Goal: Transaction & Acquisition: Purchase product/service

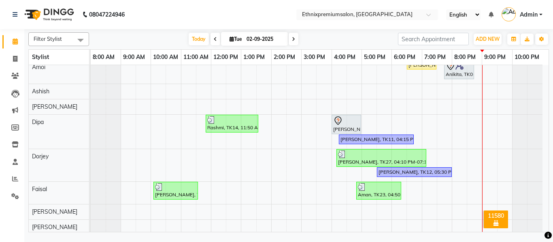
scroll to position [110, 0]
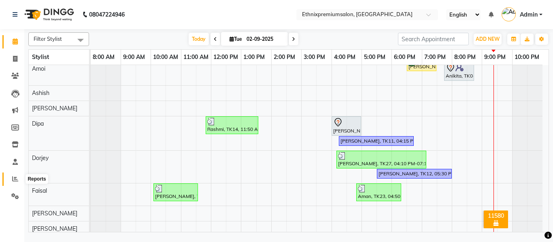
click at [15, 179] on icon at bounding box center [15, 179] width 6 height 6
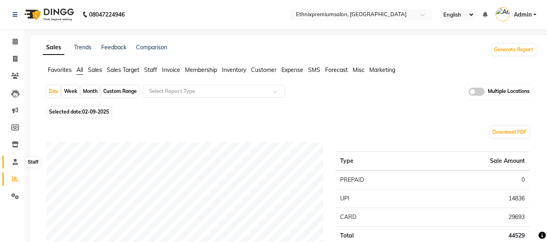
click at [18, 166] on span at bounding box center [15, 162] width 14 height 9
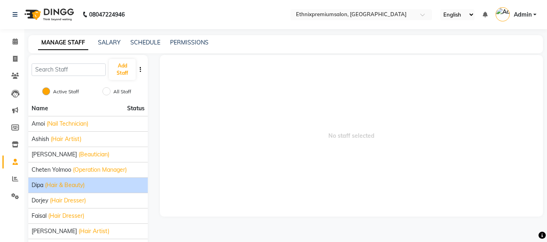
click at [39, 186] on span "Dipa" at bounding box center [38, 185] width 12 height 8
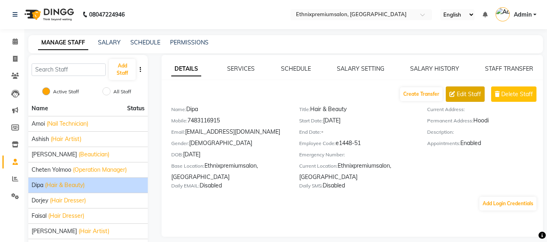
click at [467, 92] on span "Edit Staff" at bounding box center [468, 94] width 24 height 8
select select "[DEMOGRAPHIC_DATA]"
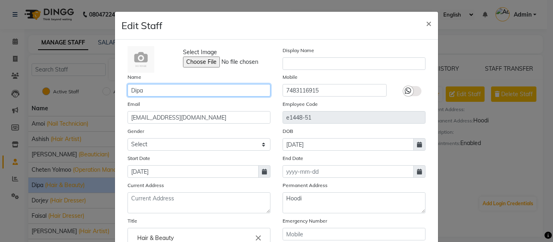
click at [172, 92] on input "Dipa" at bounding box center [198, 90] width 143 height 13
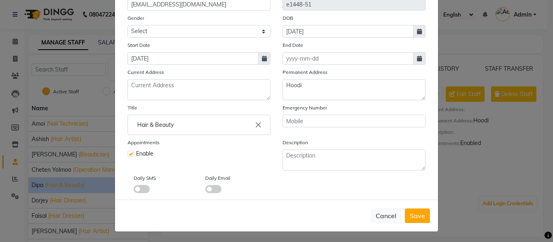
scroll to position [115, 0]
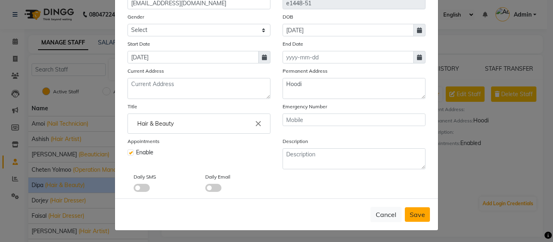
type input "Deepa"
click at [417, 217] on span "Save" at bounding box center [417, 215] width 15 height 8
select select
checkbox input "false"
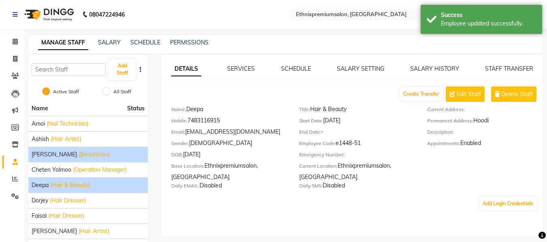
click at [101, 153] on div "[PERSON_NAME] (Beautician)" at bounding box center [88, 155] width 113 height 8
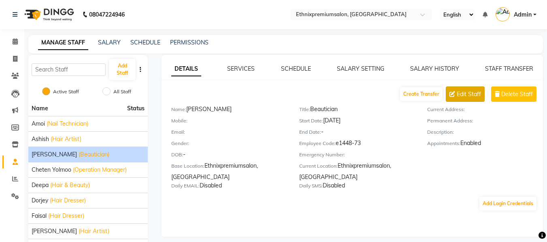
click at [465, 99] on button "Edit Staff" at bounding box center [465, 94] width 39 height 15
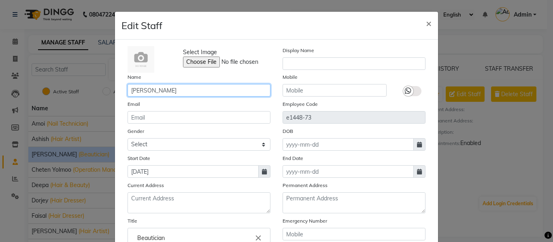
click at [180, 89] on input "[PERSON_NAME]" at bounding box center [198, 90] width 143 height 13
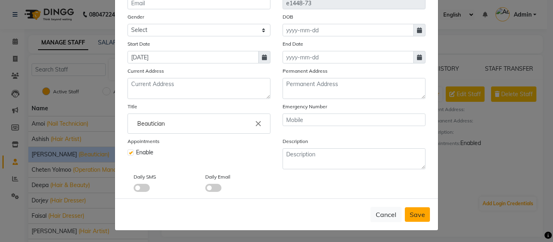
type input "[PERSON_NAME]"
click at [417, 211] on span "Save" at bounding box center [417, 215] width 15 height 8
checkbox input "false"
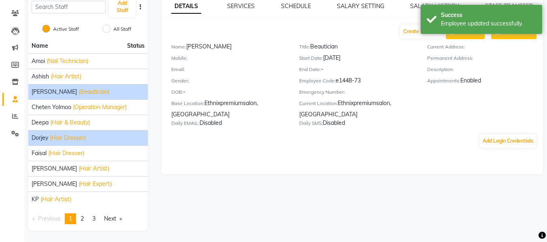
scroll to position [64, 0]
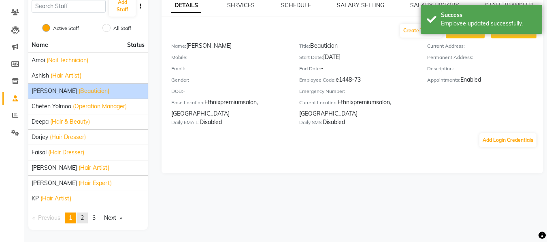
click at [84, 216] on span "2" at bounding box center [82, 217] width 3 height 7
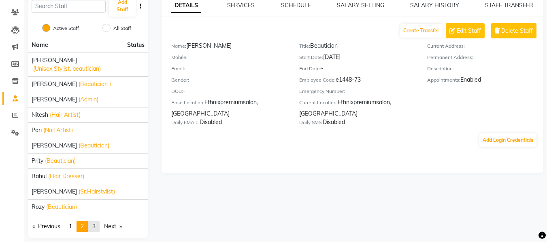
click at [96, 223] on span "3" at bounding box center [93, 226] width 3 height 7
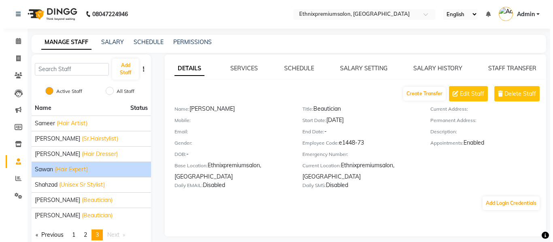
scroll to position [0, 0]
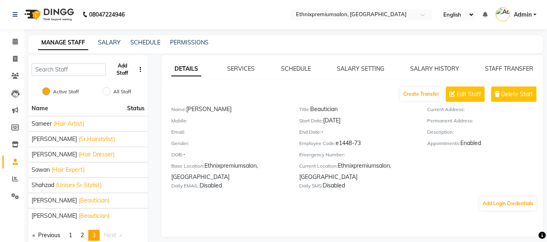
click at [125, 68] on button "Add Staff" at bounding box center [122, 69] width 27 height 21
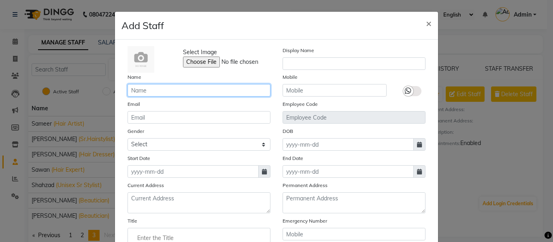
click at [141, 89] on input "text" at bounding box center [198, 90] width 143 height 13
type input "M"
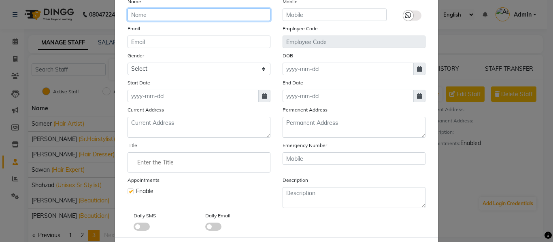
scroll to position [77, 0]
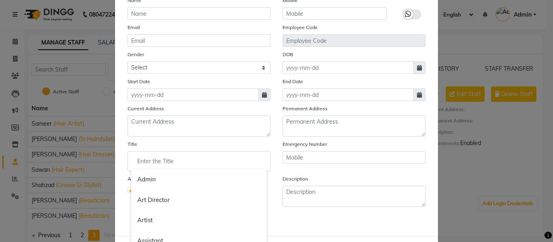
click at [187, 156] on input "Enter the Title" at bounding box center [199, 161] width 136 height 16
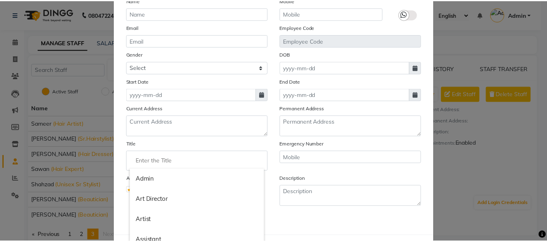
scroll to position [0, 0]
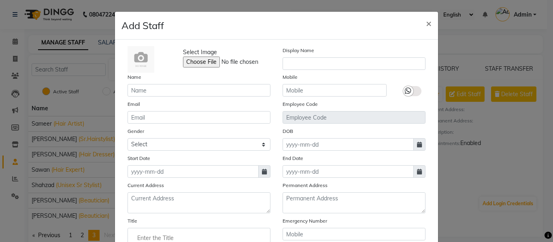
click at [426, 22] on div at bounding box center [276, 121] width 553 height 242
click at [426, 22] on span "×" at bounding box center [429, 23] width 6 height 12
checkbox input "false"
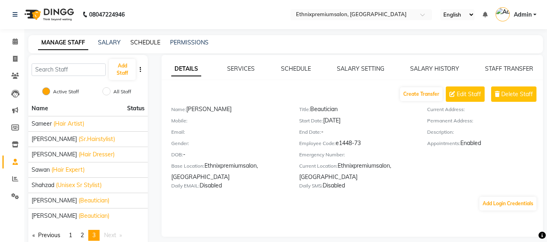
click at [139, 44] on link "SCHEDULE" at bounding box center [145, 42] width 30 height 7
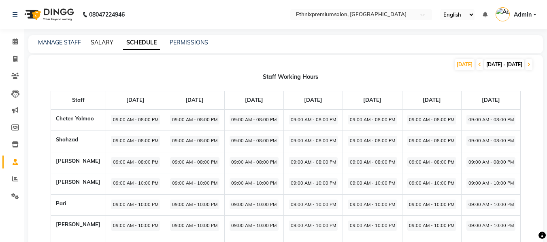
click at [101, 39] on link "SALARY" at bounding box center [102, 42] width 23 height 7
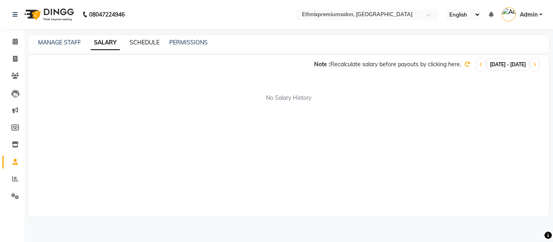
click at [136, 45] on link "SCHEDULE" at bounding box center [144, 42] width 30 height 7
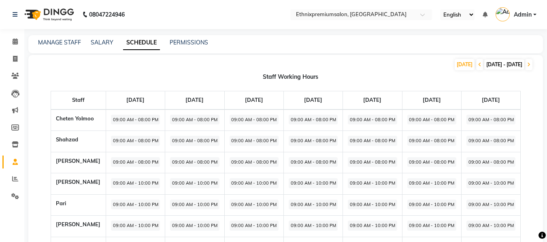
click at [123, 117] on span "09:00 AM - 08:00 PM" at bounding box center [135, 120] width 49 height 10
select select "09:00 AM"
select select "08:00 PM"
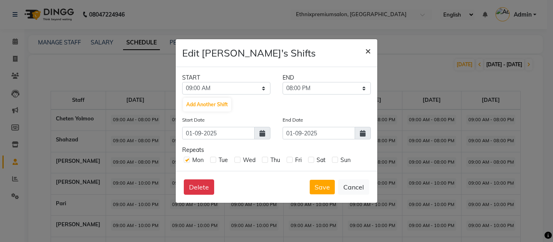
click at [368, 51] on span "×" at bounding box center [368, 51] width 6 height 12
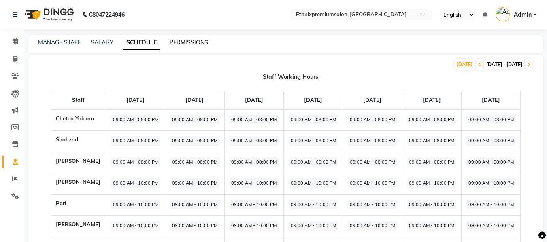
click at [180, 42] on link "PERMISSIONS" at bounding box center [189, 42] width 38 height 7
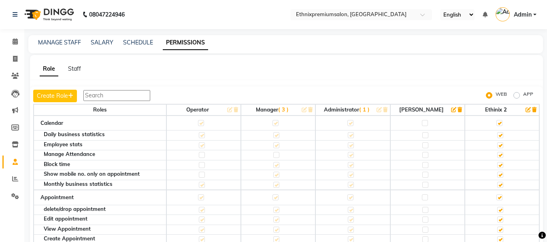
click at [64, 47] on div "MANAGE STAFF SALARY SCHEDULE PERMISSIONS" at bounding box center [285, 44] width 514 height 18
click at [64, 47] on div "MANAGE STAFF" at bounding box center [59, 42] width 43 height 8
click at [57, 44] on link "MANAGE STAFF" at bounding box center [59, 42] width 43 height 7
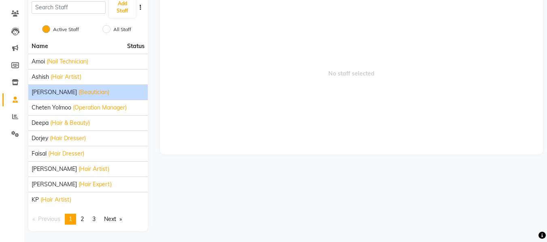
scroll to position [64, 0]
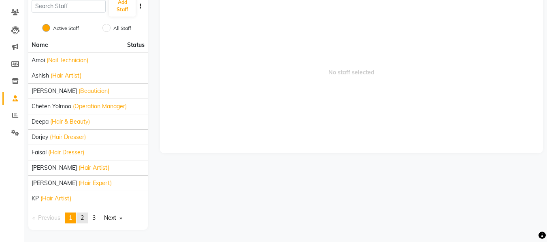
click at [84, 220] on span "2" at bounding box center [82, 217] width 3 height 7
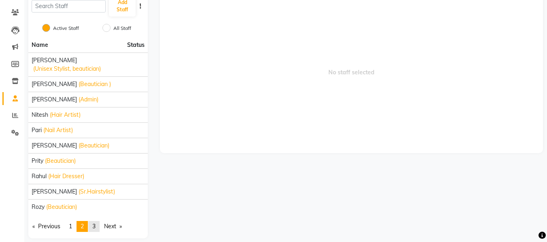
click at [99, 221] on link "page 3" at bounding box center [93, 226] width 11 height 11
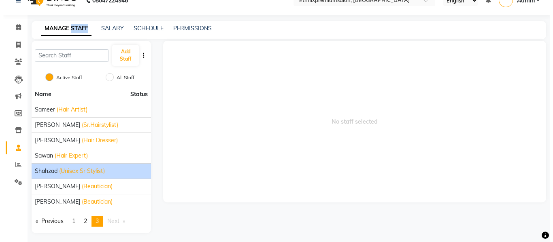
scroll to position [2, 0]
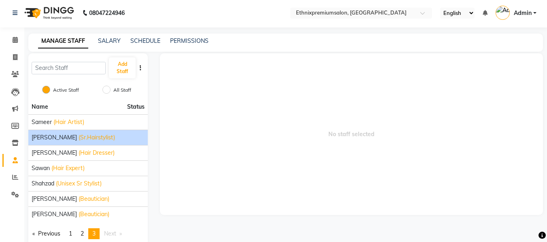
click at [126, 140] on div "[PERSON_NAME] (Sr.Hairstylist)" at bounding box center [88, 138] width 113 height 8
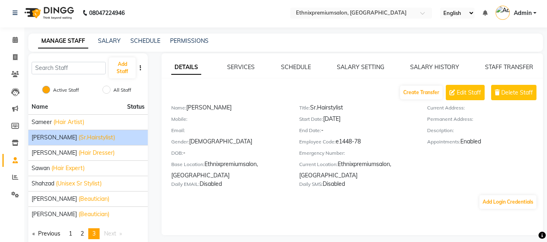
click at [472, 78] on hr at bounding box center [351, 78] width 381 height 0
click at [467, 91] on span "Edit Staff" at bounding box center [468, 93] width 24 height 8
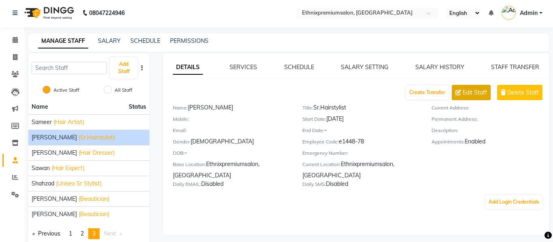
select select "[DEMOGRAPHIC_DATA]"
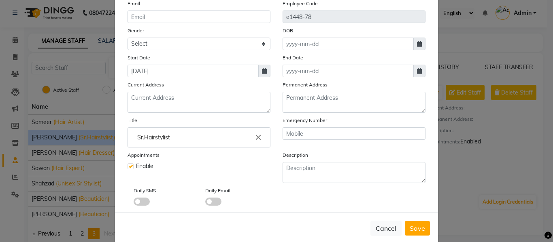
scroll to position [115, 0]
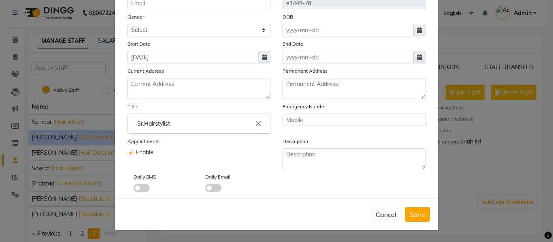
click at [178, 123] on input "Sr.Hairstylist" at bounding box center [199, 124] width 136 height 16
type input "Hairstylist"
click at [274, 136] on div at bounding box center [276, 121] width 553 height 242
click at [421, 216] on span "Save" at bounding box center [417, 215] width 15 height 8
select select
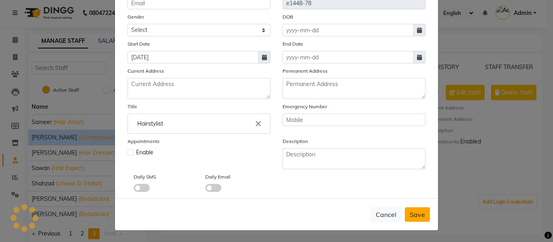
checkbox input "false"
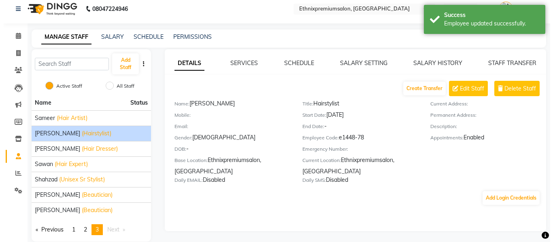
scroll to position [0, 0]
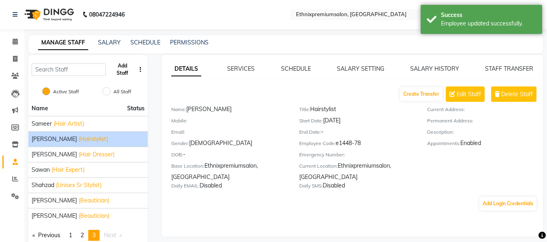
click at [127, 67] on button "Add Staff" at bounding box center [122, 69] width 27 height 21
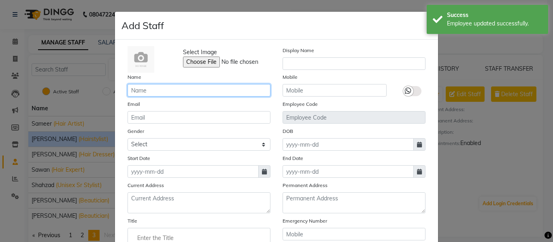
click at [198, 95] on input "text" at bounding box center [198, 90] width 143 height 13
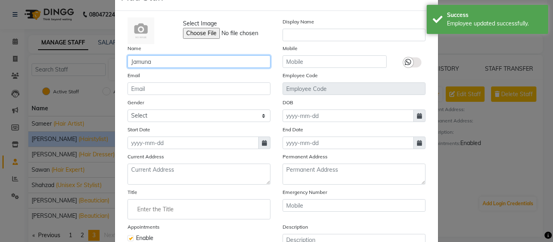
scroll to position [32, 0]
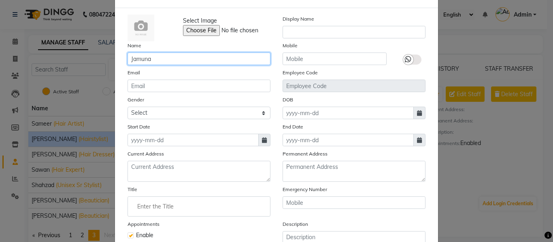
type input "Jamuna"
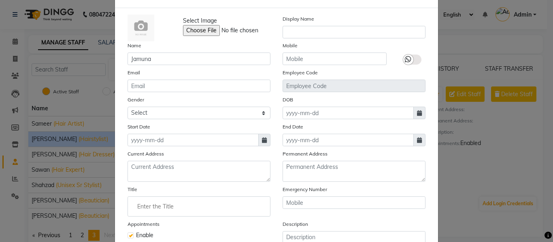
click at [262, 140] on icon at bounding box center [264, 141] width 5 height 6
select select "9"
select select "2025"
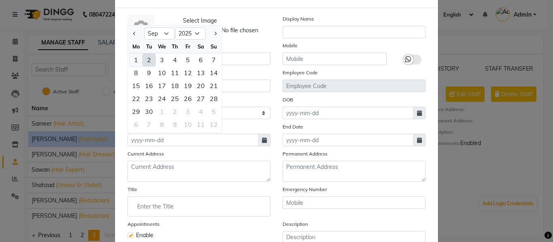
click at [134, 59] on div "1" at bounding box center [135, 59] width 13 height 13
type input "01-09-2025"
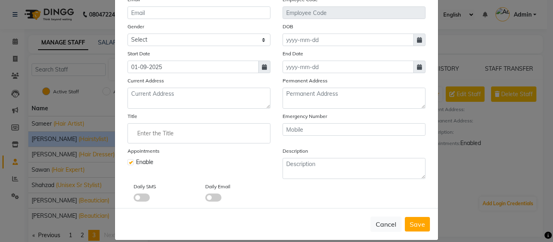
scroll to position [106, 0]
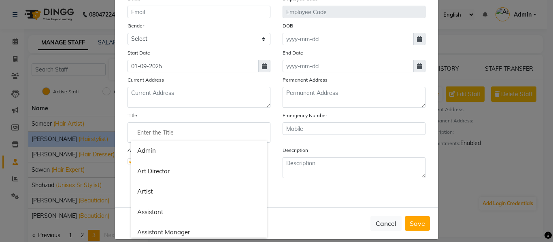
click at [176, 132] on input "Enter the Title" at bounding box center [199, 133] width 136 height 16
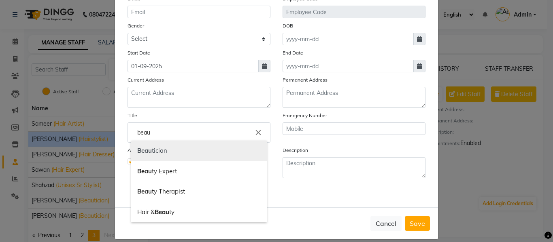
click at [166, 150] on link "Beau tician" at bounding box center [199, 151] width 136 height 21
type input "Beautician"
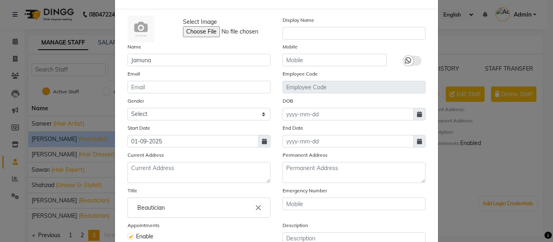
scroll to position [19, 0]
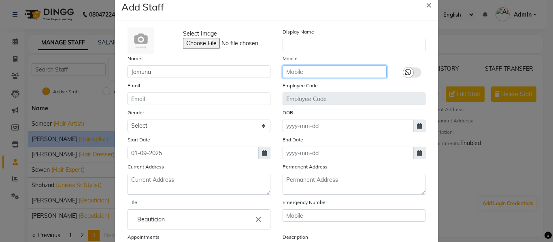
click at [312, 70] on input "text" at bounding box center [334, 72] width 104 height 13
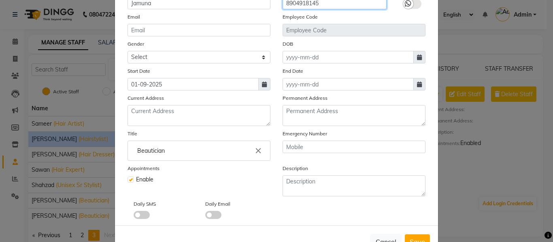
scroll to position [115, 0]
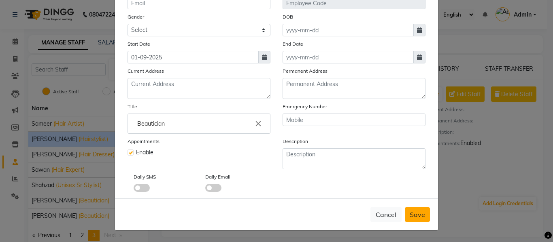
type input "8904918145"
click at [410, 210] on button "Save" at bounding box center [417, 215] width 25 height 15
checkbox input "false"
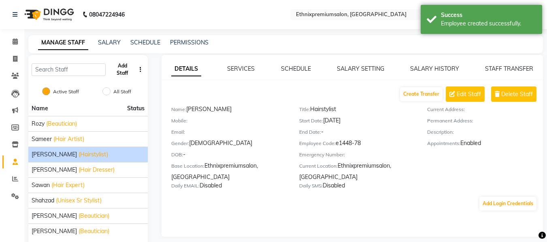
click at [120, 64] on button "Add Staff" at bounding box center [122, 69] width 27 height 21
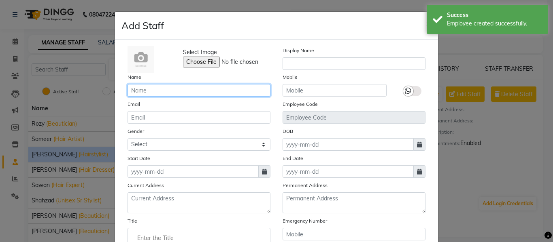
click at [175, 92] on input "text" at bounding box center [198, 90] width 143 height 13
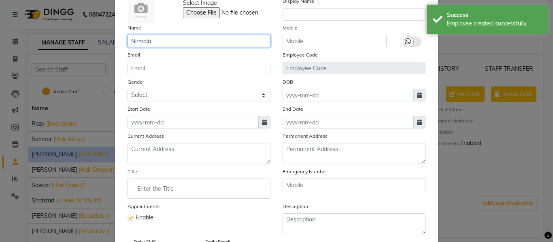
scroll to position [60, 0]
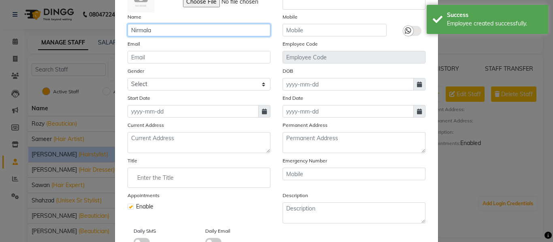
type input "Nirmala"
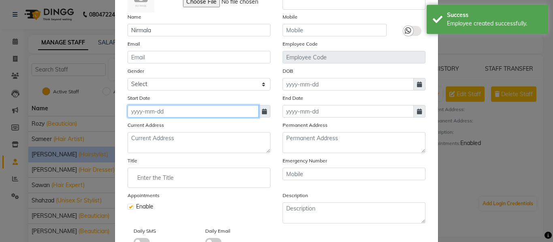
click at [171, 108] on input at bounding box center [192, 111] width 131 height 13
select select "9"
select select "2025"
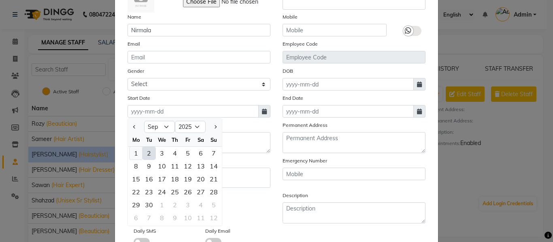
click at [134, 158] on div "1" at bounding box center [135, 153] width 13 height 13
type input "01-09-2025"
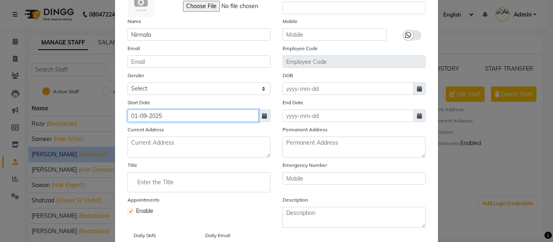
scroll to position [115, 0]
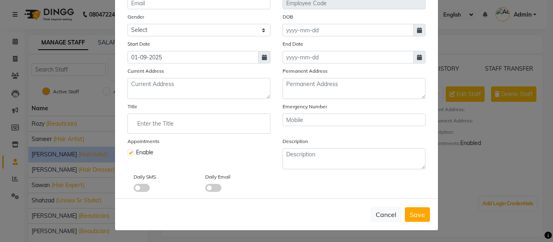
click at [162, 116] on input "Enter the Title" at bounding box center [199, 124] width 136 height 16
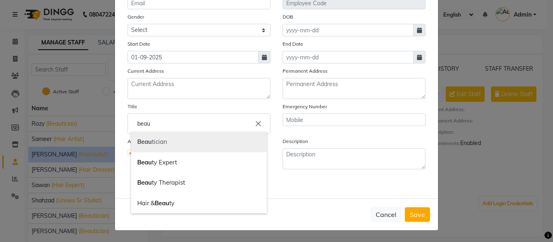
click at [146, 146] on link "Beau tician" at bounding box center [199, 142] width 136 height 21
type input "Beautician"
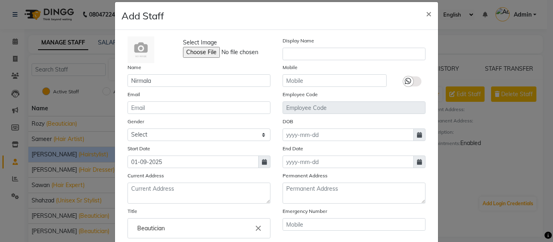
scroll to position [0, 0]
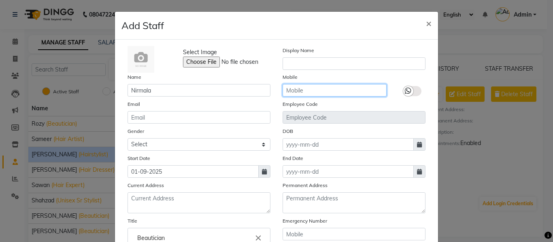
click at [304, 88] on input "text" at bounding box center [334, 90] width 104 height 13
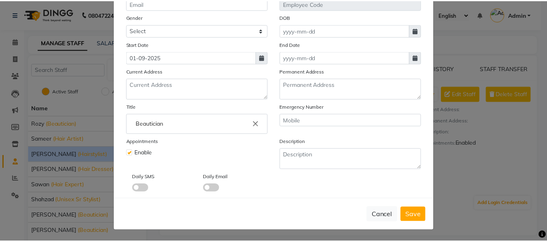
scroll to position [115, 0]
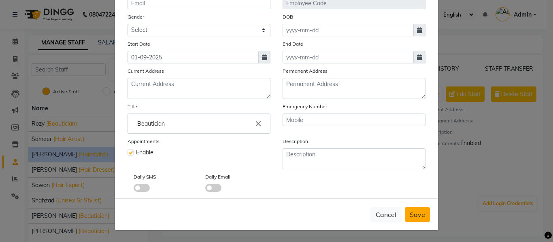
type input "8088158978"
click at [415, 216] on span "Save" at bounding box center [417, 215] width 15 height 8
checkbox input "false"
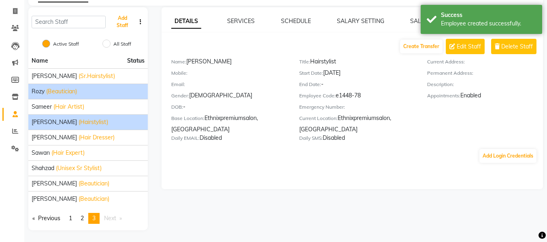
scroll to position [48, 0]
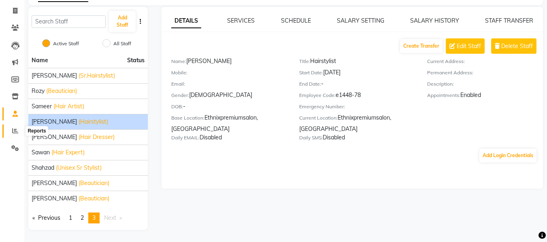
click at [14, 133] on icon at bounding box center [15, 131] width 6 height 6
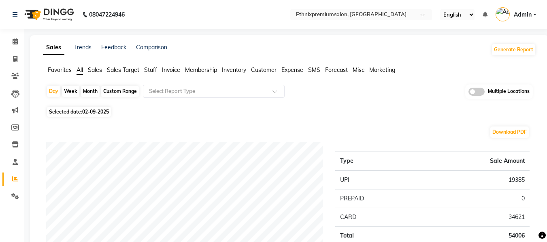
click at [153, 69] on span "Staff" at bounding box center [150, 69] width 13 height 7
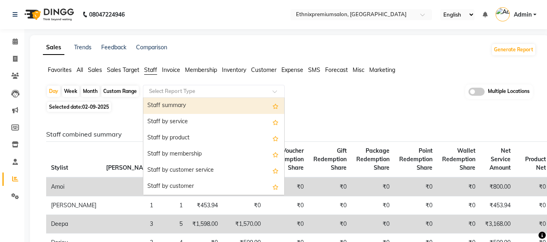
click at [164, 94] on input "text" at bounding box center [205, 91] width 117 height 8
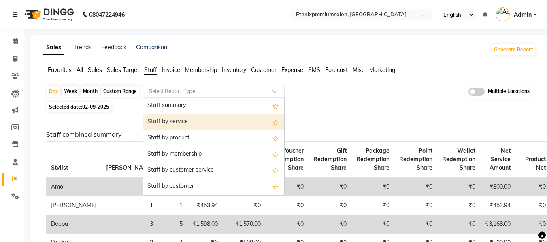
click at [163, 117] on div "Staff by service" at bounding box center [213, 122] width 141 height 16
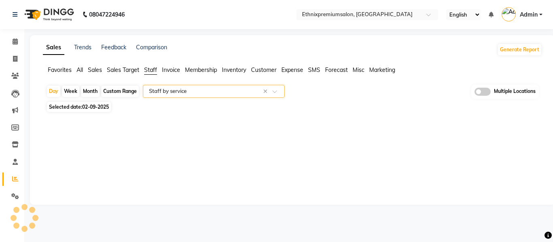
select select "full_report"
select select "csv"
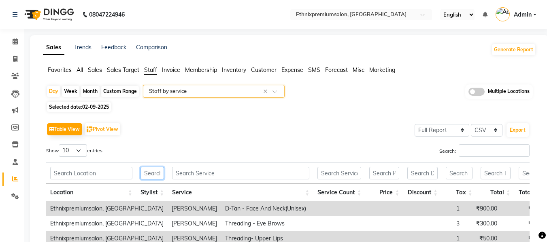
click at [151, 171] on input "text" at bounding box center [151, 173] width 23 height 13
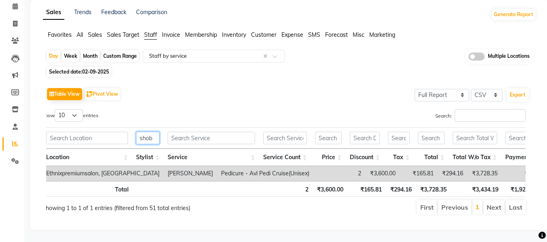
scroll to position [0, 6]
type input "s"
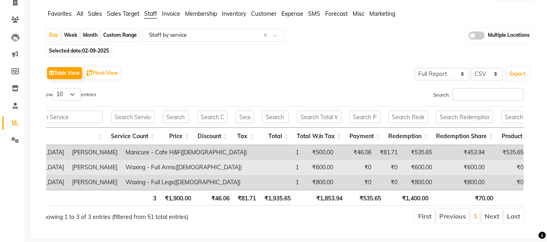
scroll to position [0, 93]
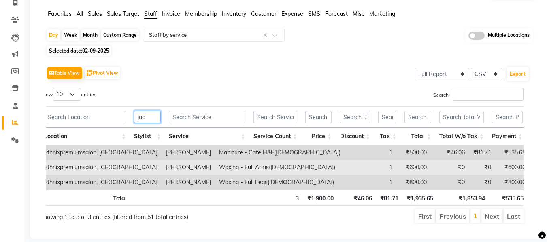
type input "jac"
click at [161, 168] on td "[PERSON_NAME]" at bounding box center [187, 167] width 53 height 15
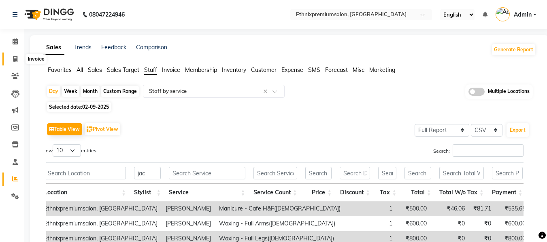
click at [15, 56] on icon at bounding box center [15, 59] width 4 height 6
select select "service"
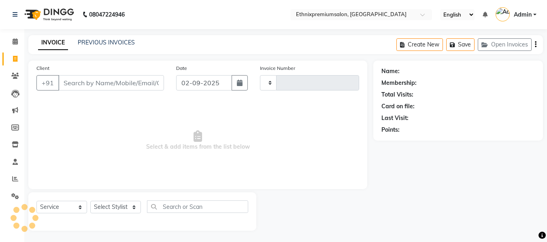
type input "9195"
select select "3625"
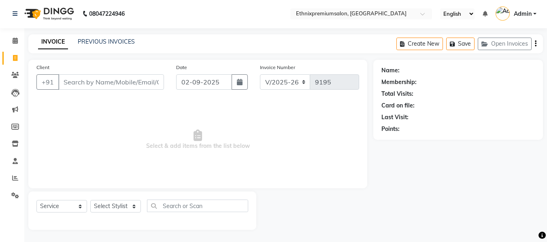
click at [111, 37] on div "INVOICE PREVIOUS INVOICES Create New Save Open Invoices" at bounding box center [285, 43] width 514 height 19
click at [109, 40] on link "PREVIOUS INVOICES" at bounding box center [106, 41] width 57 height 7
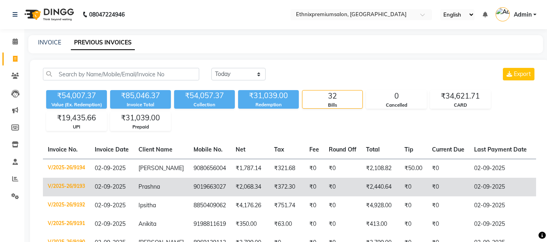
click at [345, 185] on td "₹0" at bounding box center [342, 187] width 37 height 19
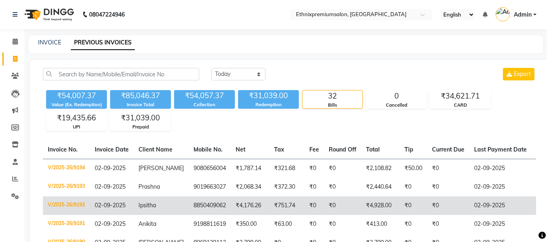
click at [167, 204] on td "Ipsitha" at bounding box center [161, 206] width 55 height 19
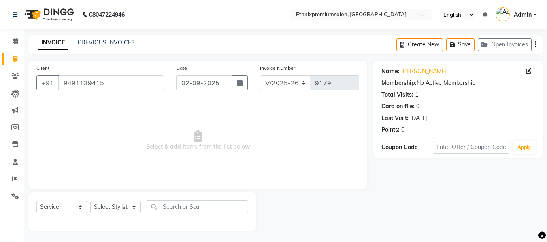
select select "3625"
select select "service"
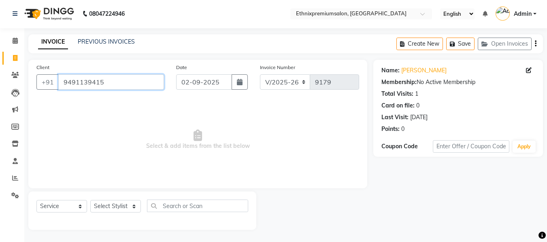
click at [100, 80] on input "9491139415" at bounding box center [111, 81] width 106 height 15
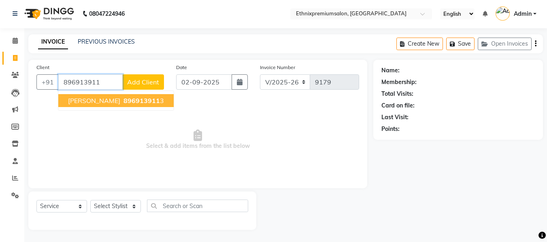
click at [123, 102] on span "896913911" at bounding box center [141, 101] width 36 height 8
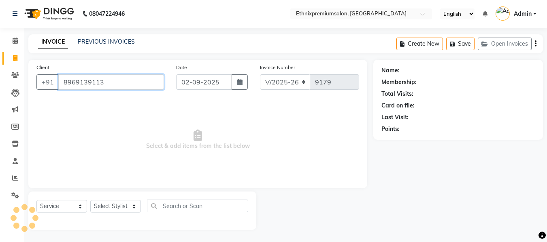
type input "8969139113"
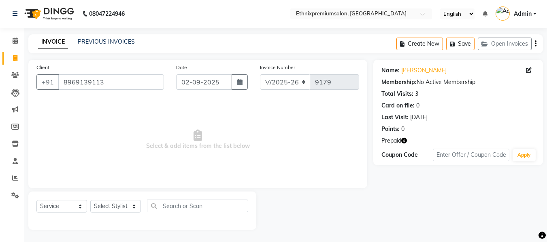
click at [405, 138] on icon "button" at bounding box center [404, 141] width 6 height 6
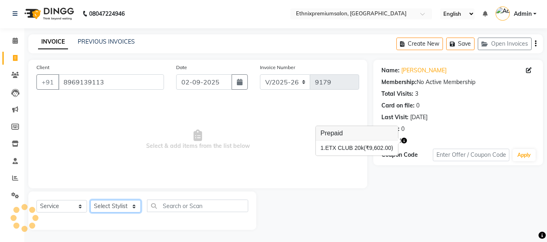
click at [106, 208] on select "Select Stylist Amoi Ashish BISHAKHA Cheten Yolmoo Dipa Dorjey Faisal Jacqueline…" at bounding box center [115, 206] width 51 height 13
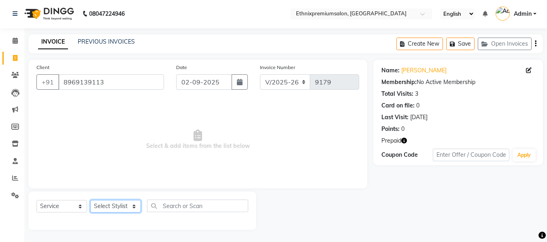
select select "78116"
click at [90, 200] on select "Select Stylist Amoi Ashish BISHAKHA Cheten Yolmoo Dipa Dorjey Faisal Jacqueline…" at bounding box center [115, 206] width 51 height 13
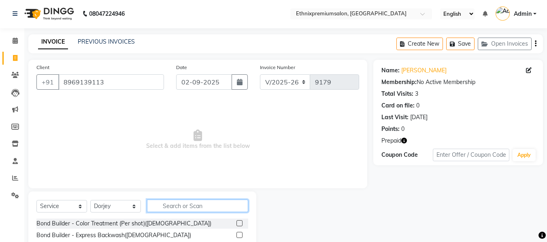
click at [172, 208] on input "text" at bounding box center [197, 206] width 101 height 13
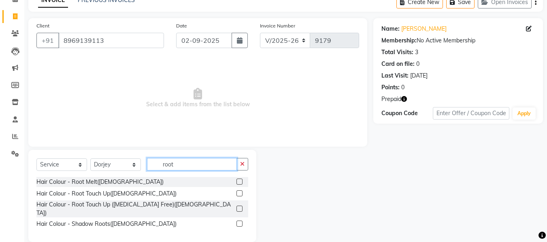
scroll to position [48, 0]
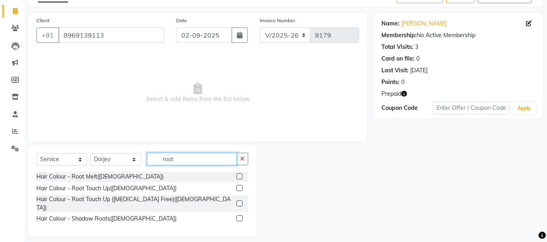
type input "root"
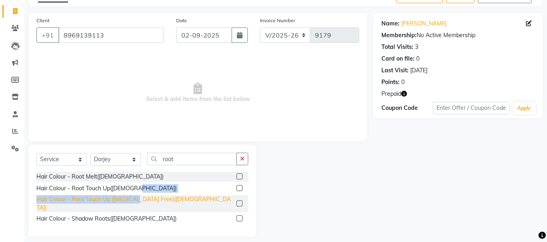
drag, startPoint x: 152, startPoint y: 191, endPoint x: 141, endPoint y: 199, distance: 13.6
click at [141, 199] on div "Hair Colour - Root Melt(Female) Hair Colour - Root Touch Up(Female) Hair Colour…" at bounding box center [142, 199] width 212 height 54
click at [141, 199] on div "Hair Colour - Root Touch Up ([MEDICAL_DATA] Free)([DEMOGRAPHIC_DATA])" at bounding box center [134, 203] width 197 height 17
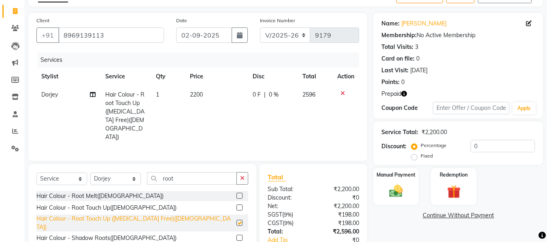
checkbox input "false"
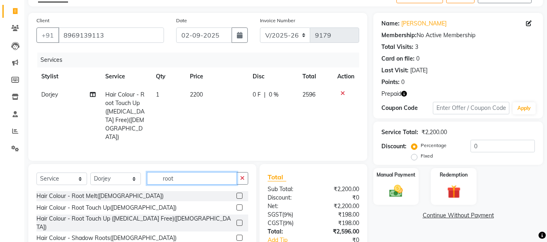
click at [176, 172] on input "root" at bounding box center [192, 178] width 90 height 13
type input "r"
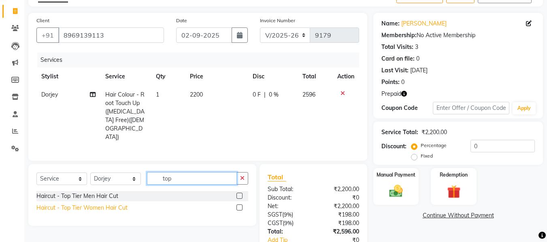
type input "top"
click at [92, 204] on div "Haircut - Top Tier Women Hair Cut" at bounding box center [81, 208] width 91 height 8
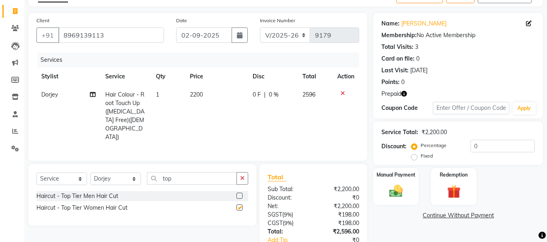
checkbox input "false"
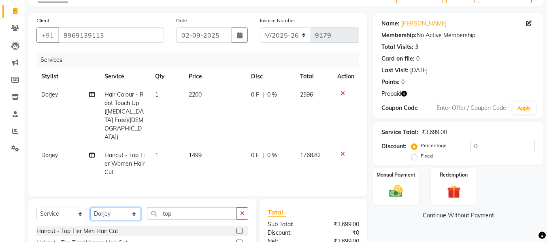
click at [118, 208] on select "Select Stylist Amoi Ashish BISHAKHA Cheten Yolmoo Dipa Dorjey Faisal Jacqueline…" at bounding box center [115, 214] width 51 height 13
select select "37443"
click at [90, 208] on select "Select Stylist Amoi Ashish BISHAKHA Cheten Yolmoo Dipa Dorjey Faisal Jacqueline…" at bounding box center [115, 214] width 51 height 13
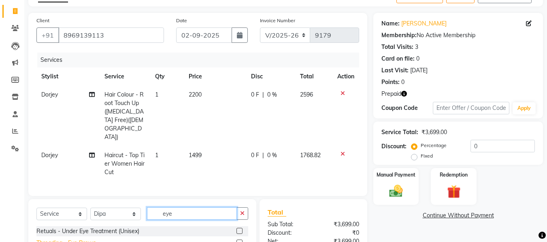
type input "eye"
click at [74, 239] on div "Threading - Eye Brows" at bounding box center [65, 243] width 59 height 8
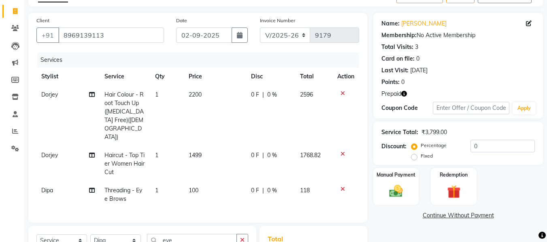
checkbox input "false"
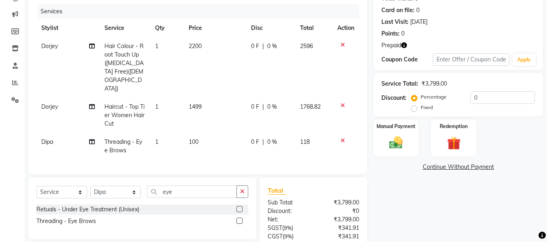
scroll to position [72, 0]
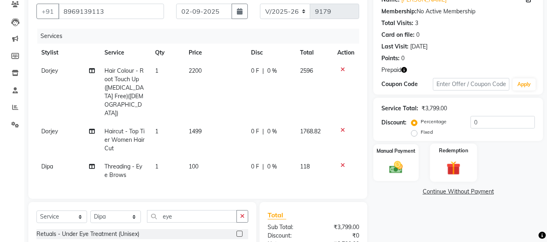
click at [459, 157] on div "Redemption" at bounding box center [453, 163] width 47 height 38
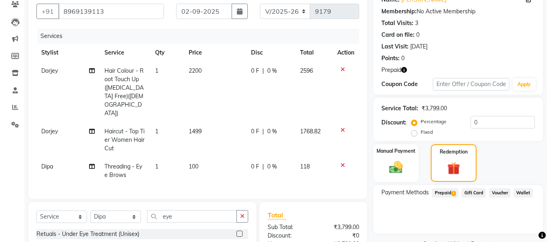
click at [450, 196] on span "Prepaid 1" at bounding box center [445, 193] width 26 height 9
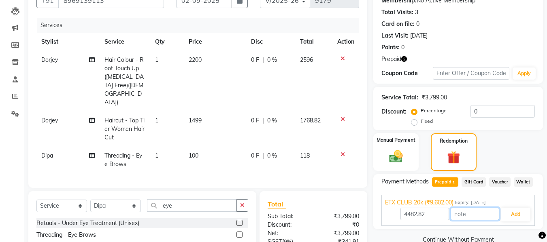
scroll to position [27, 0]
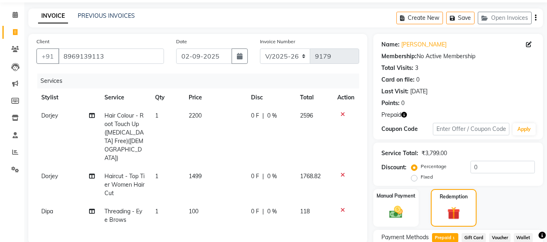
drag, startPoint x: 479, startPoint y: 229, endPoint x: 491, endPoint y: 221, distance: 14.8
click at [489, 222] on div "Name: Deepti Membership: No Active Membership Total Visits: 3 Card on file: 0 L…" at bounding box center [461, 200] width 176 height 332
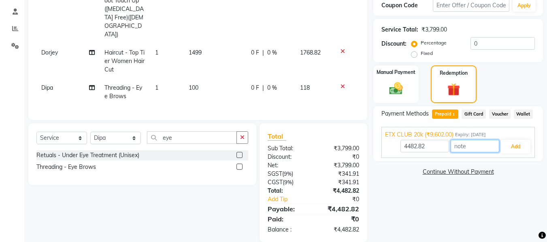
scroll to position [152, 0]
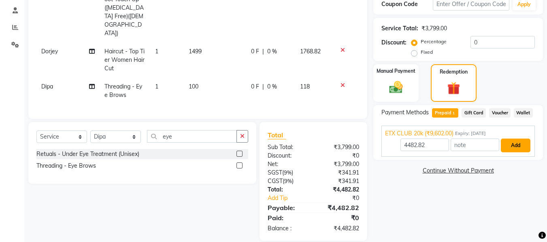
click at [521, 146] on button "Add" at bounding box center [516, 146] width 30 height 14
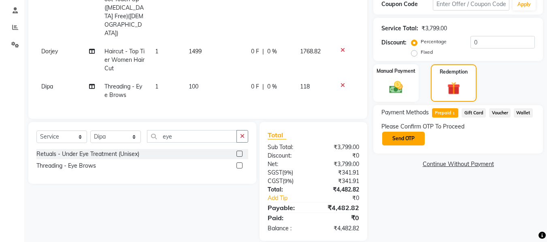
click at [401, 137] on button "Send OTP" at bounding box center [403, 139] width 42 height 14
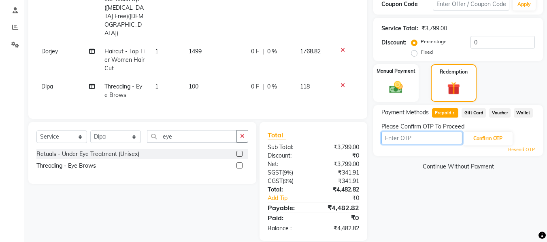
click at [401, 137] on input "text" at bounding box center [421, 138] width 81 height 13
type input "6669"
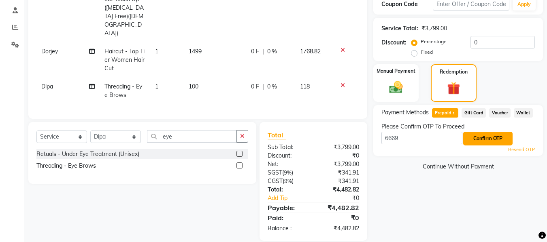
click at [489, 136] on button "Confirm OTP" at bounding box center [487, 139] width 49 height 14
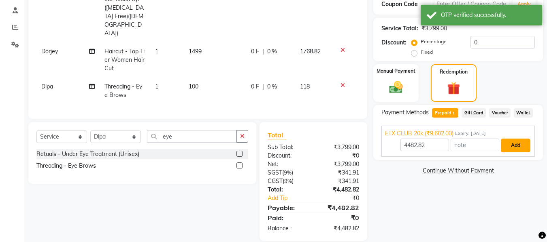
click at [509, 147] on button "Add" at bounding box center [516, 146] width 30 height 14
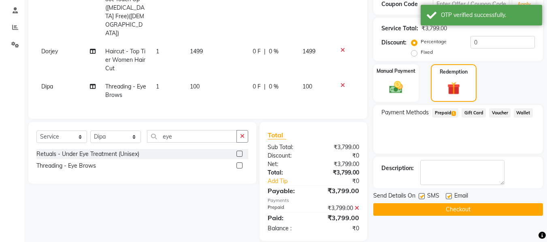
click at [449, 195] on label at bounding box center [449, 196] width 6 height 6
click at [449, 195] on input "checkbox" at bounding box center [448, 196] width 5 height 5
checkbox input "false"
click at [445, 208] on button "Checkout" at bounding box center [458, 210] width 170 height 13
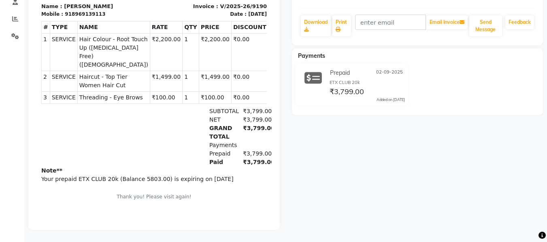
click at [367, 172] on div "Deepti Prebook Payment Received Download Print Email Invoice Send Message Feedb…" at bounding box center [417, 68] width 263 height 324
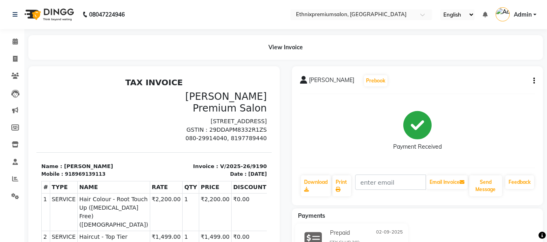
scroll to position [166, 0]
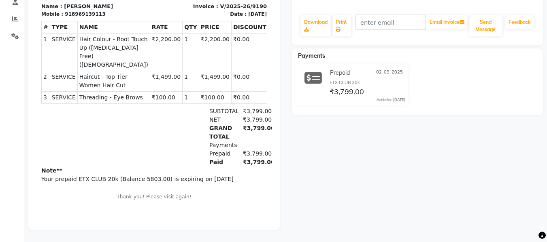
drag, startPoint x: 367, startPoint y: 172, endPoint x: 332, endPoint y: 170, distance: 34.5
click at [332, 170] on div "Deepti Prebook Payment Received Download Print Email Invoice Send Message Feedb…" at bounding box center [417, 68] width 263 height 324
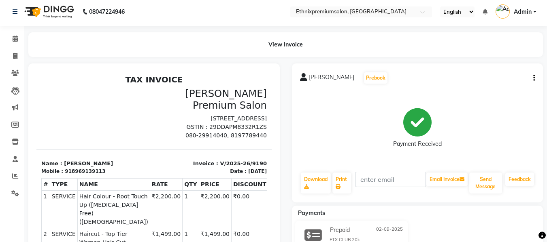
scroll to position [0, 0]
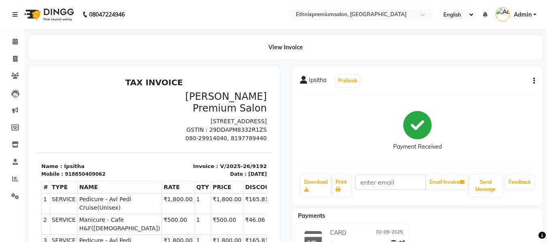
click at [533, 81] on icon "button" at bounding box center [534, 81] width 2 height 0
click at [495, 91] on div "Edit Invoice" at bounding box center [493, 91] width 55 height 10
select select "service"
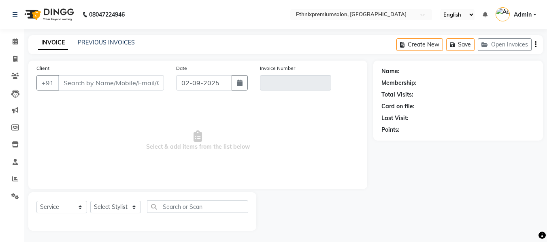
type input "8850409062"
type input "V/2025-26/9192"
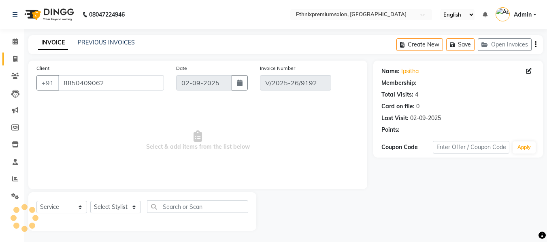
select select "select"
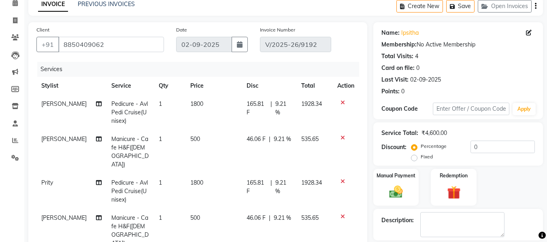
scroll to position [39, 0]
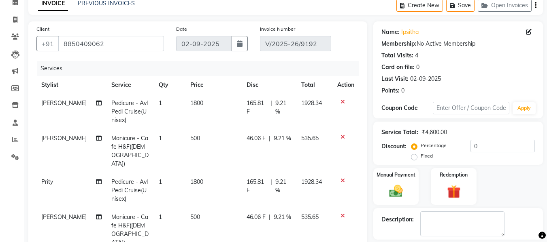
click at [54, 138] on span "[PERSON_NAME]" at bounding box center [63, 138] width 45 height 7
select select "58251"
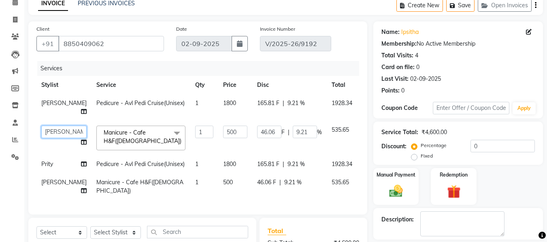
click at [58, 132] on select "Amoi Ashish Bishaka Cheten Yolmoo Deepa Dorjey Faisal Jacqueline James Jamuna K…" at bounding box center [63, 132] width 45 height 13
select select "90709"
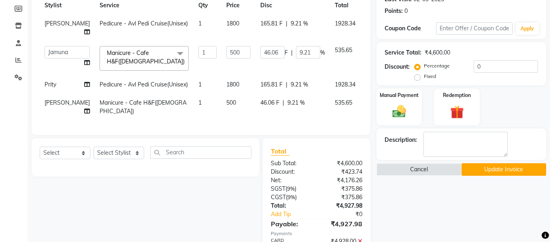
scroll to position [176, 0]
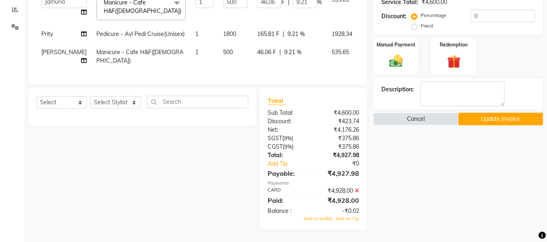
click at [486, 115] on button "Update Invoice" at bounding box center [500, 119] width 85 height 13
